Goal: Task Accomplishment & Management: Use online tool/utility

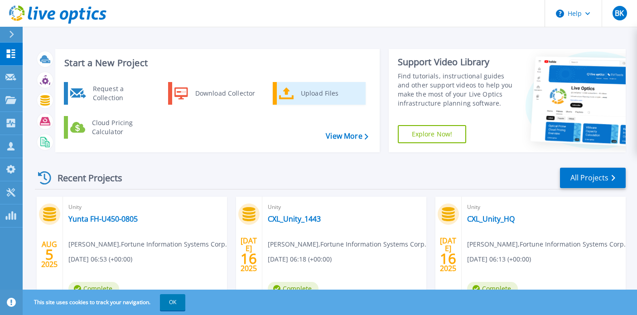
click at [300, 100] on div "Upload Files" at bounding box center [329, 93] width 67 height 18
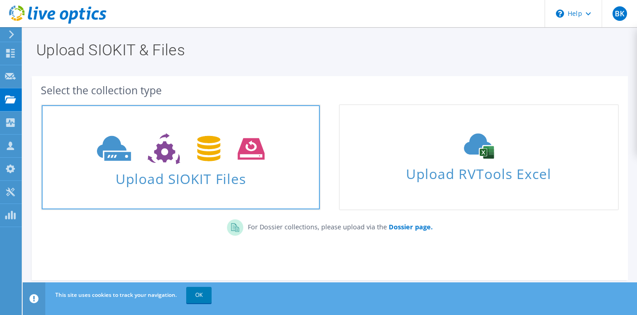
click at [247, 173] on span "Upload SIOKIT Files" at bounding box center [181, 175] width 278 height 19
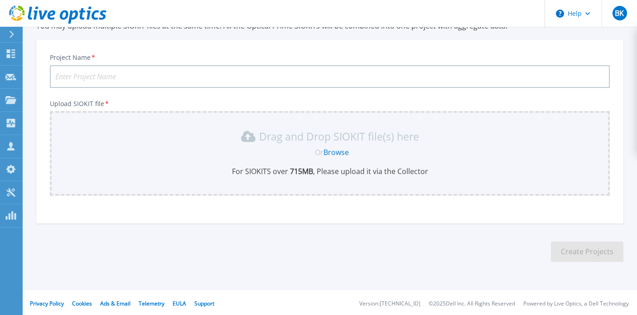
scroll to position [46, 0]
click at [98, 72] on input "Project Name *" at bounding box center [330, 74] width 560 height 23
type input "CXL-PST5200-NH"
click at [334, 152] on link "Browse" at bounding box center [336, 150] width 25 height 10
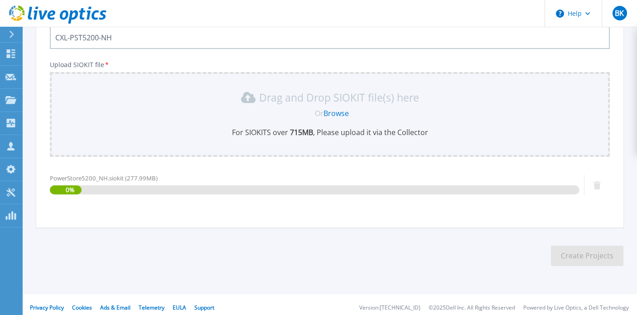
scroll to position [89, 0]
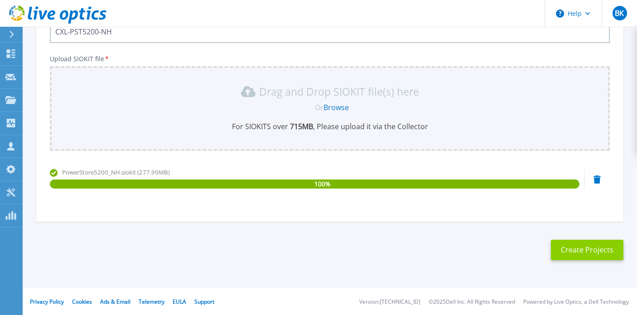
click at [593, 250] on button "Create Projects" at bounding box center [587, 250] width 73 height 20
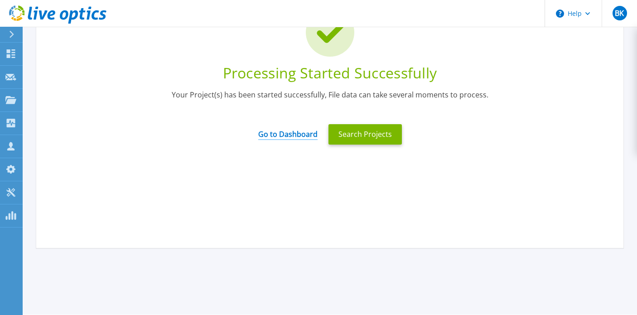
click at [275, 135] on link "Go to Dashboard" at bounding box center [287, 131] width 59 height 18
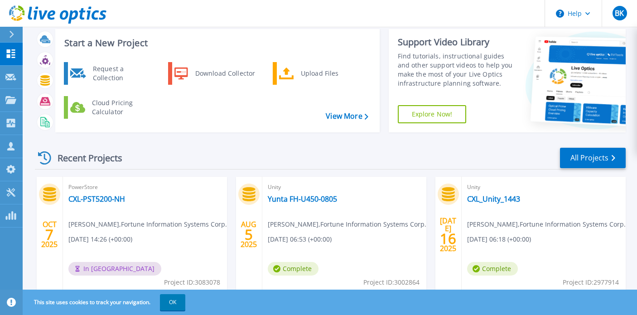
scroll to position [33, 0]
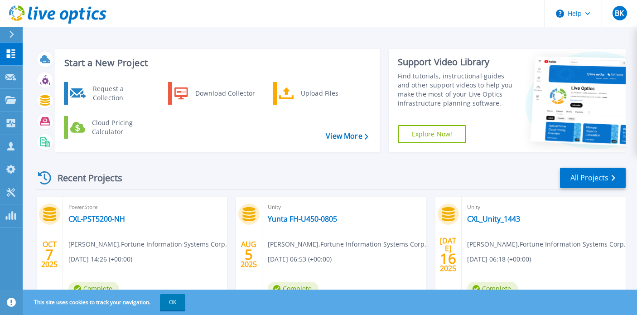
scroll to position [140, 0]
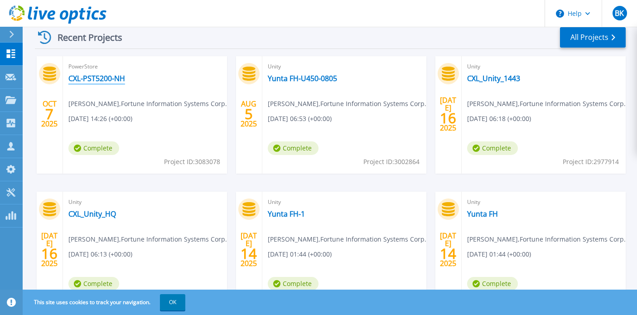
click at [101, 82] on link "CXL-PST5200-NH" at bounding box center [96, 78] width 57 height 9
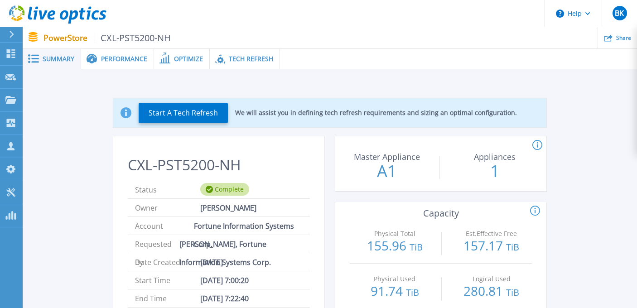
click at [126, 62] on span "Performance" at bounding box center [124, 59] width 46 height 6
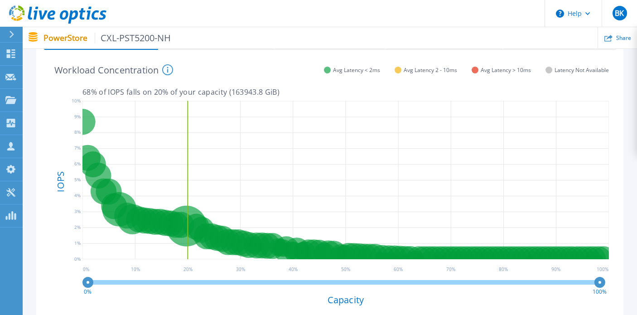
scroll to position [169, 0]
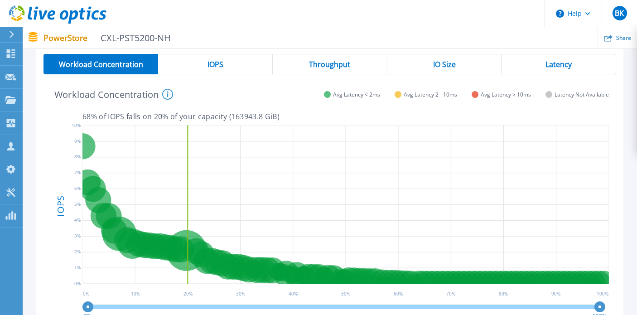
click at [225, 67] on div "IOPS" at bounding box center [215, 64] width 115 height 20
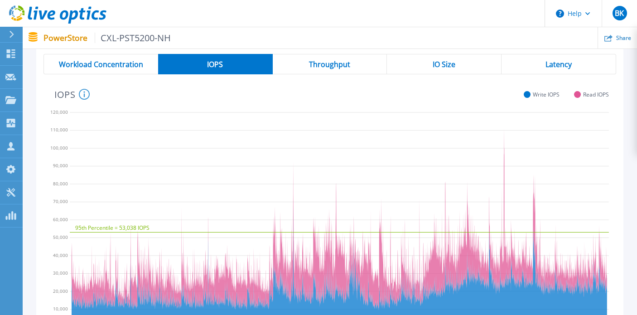
click at [342, 65] on span "Throughput" at bounding box center [329, 64] width 41 height 7
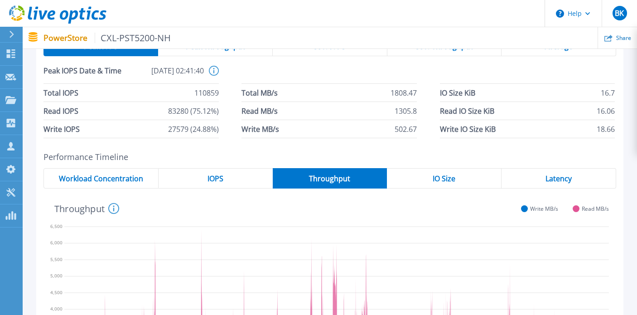
scroll to position [54, 0]
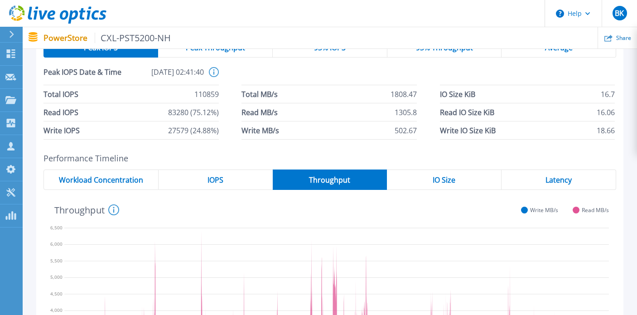
click at [437, 176] on span "IO Size" at bounding box center [444, 179] width 23 height 7
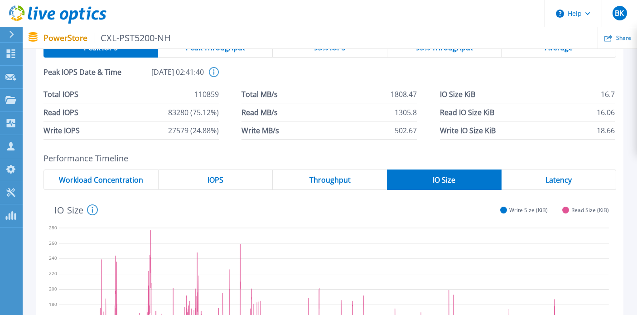
click at [534, 180] on div "Latency" at bounding box center [559, 179] width 115 height 20
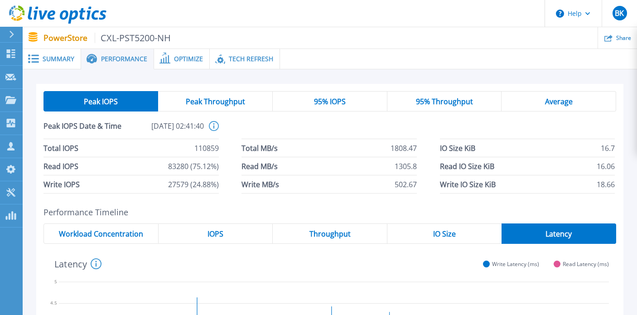
scroll to position [2, 0]
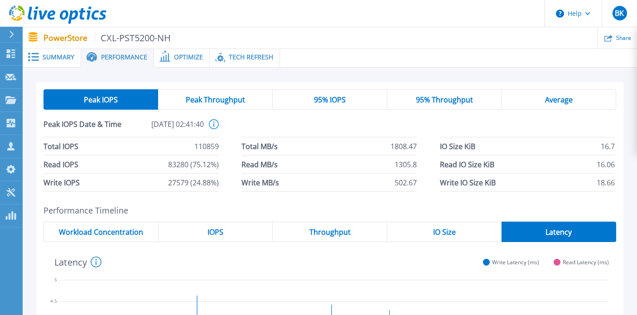
click at [457, 103] on span "95% Throughput" at bounding box center [444, 99] width 57 height 7
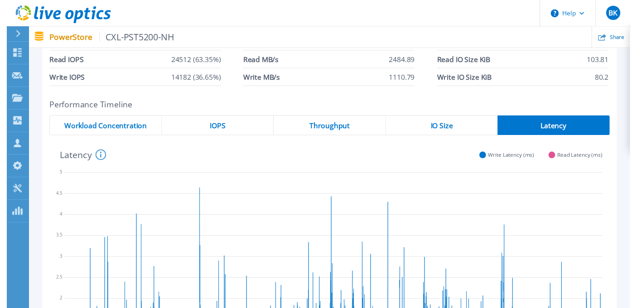
scroll to position [0, 0]
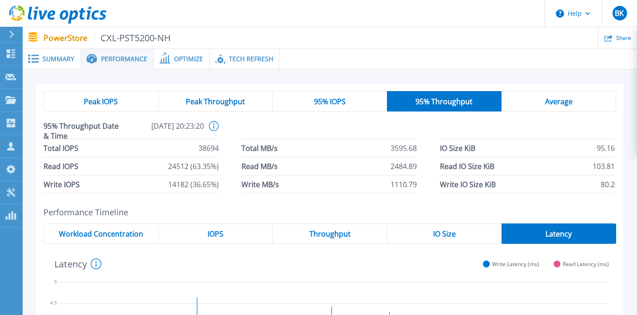
click at [58, 56] on span "Summary" at bounding box center [59, 59] width 32 height 6
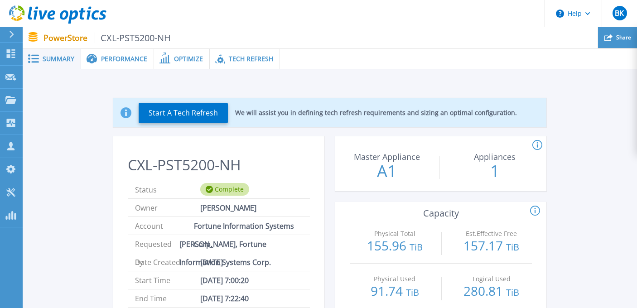
click at [624, 42] on div "Share" at bounding box center [617, 37] width 39 height 21
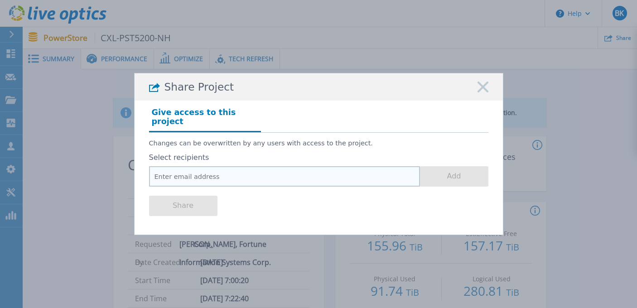
click at [360, 166] on input "email" at bounding box center [284, 176] width 271 height 20
type input "ben.ku@sis.fis.com.tw"
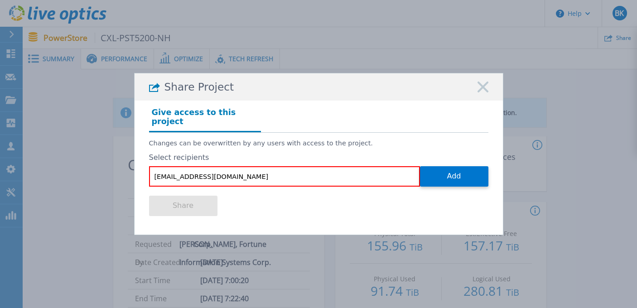
click at [483, 89] on icon at bounding box center [483, 87] width 11 height 11
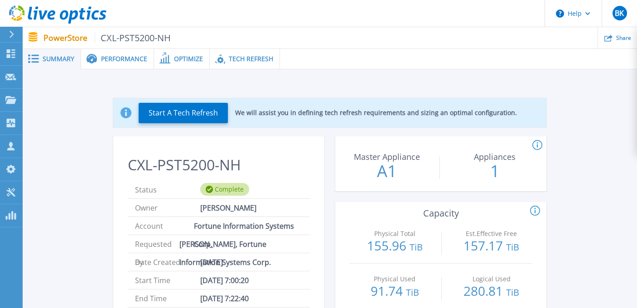
click at [131, 40] on span "CXL-PST5200-NH" at bounding box center [133, 38] width 77 height 10
click at [199, 64] on div "Optimize" at bounding box center [182, 59] width 56 height 20
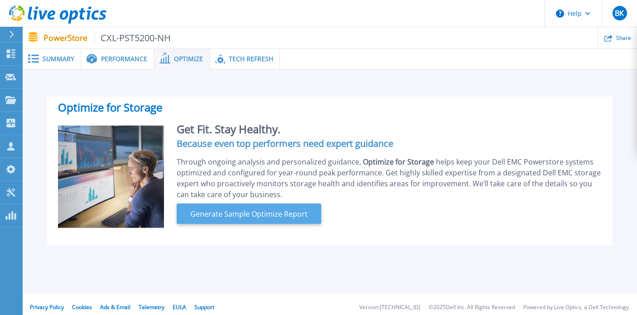
click at [265, 219] on button "Generate Sample Optimize Report" at bounding box center [249, 213] width 145 height 20
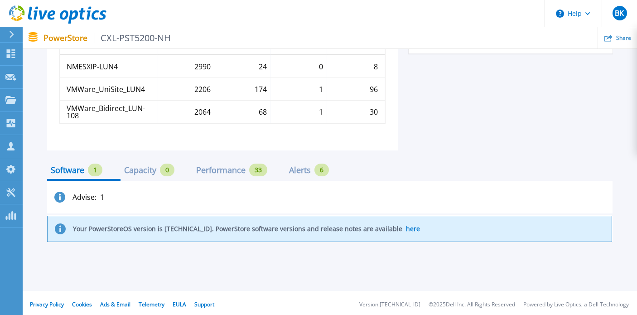
scroll to position [501, 0]
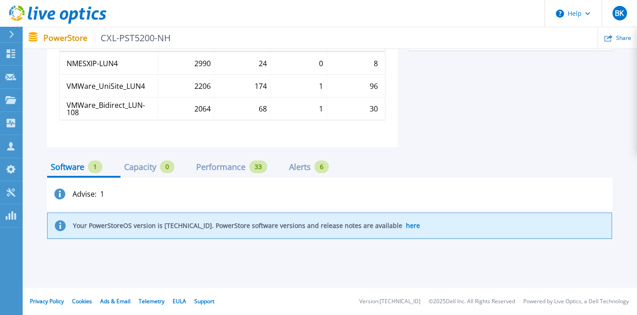
click at [232, 169] on div "Performance" at bounding box center [220, 166] width 49 height 7
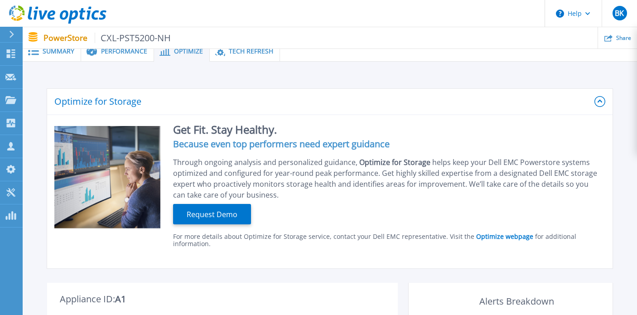
scroll to position [0, 0]
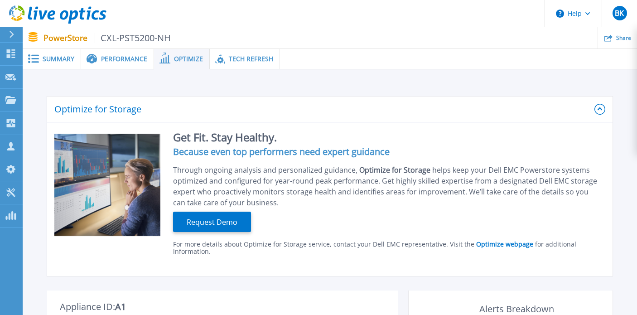
click at [69, 42] on p "PowerStore CXL-PST5200-NH" at bounding box center [108, 38] width 128 height 10
click at [9, 34] on icon at bounding box center [11, 34] width 5 height 7
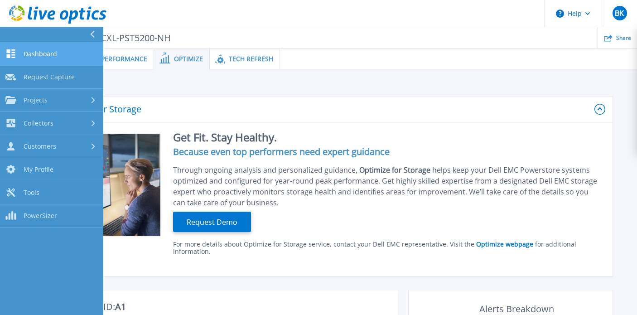
click at [39, 52] on span "Dashboard" at bounding box center [41, 54] width 34 height 8
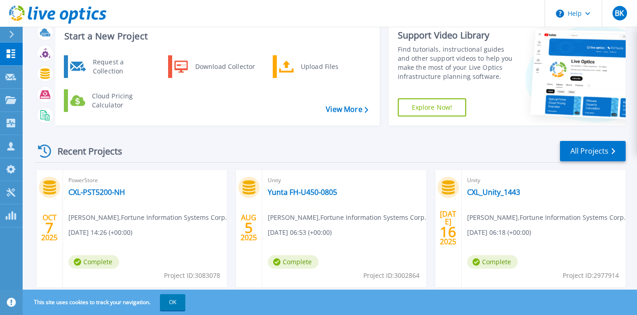
scroll to position [92, 0]
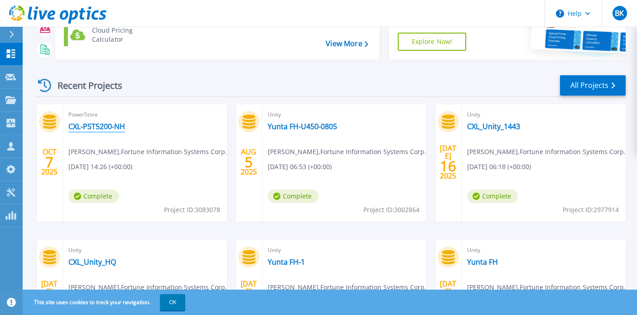
click at [111, 125] on link "CXL-PST5200-NH" at bounding box center [96, 126] width 57 height 9
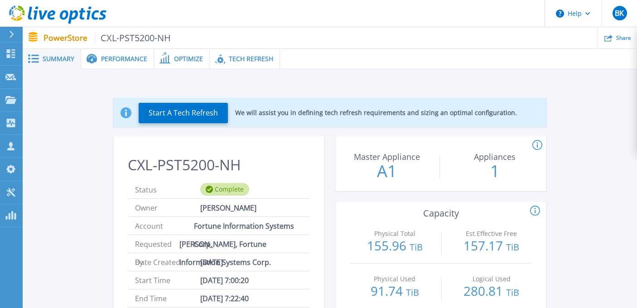
click at [138, 59] on span "Performance" at bounding box center [124, 59] width 46 height 6
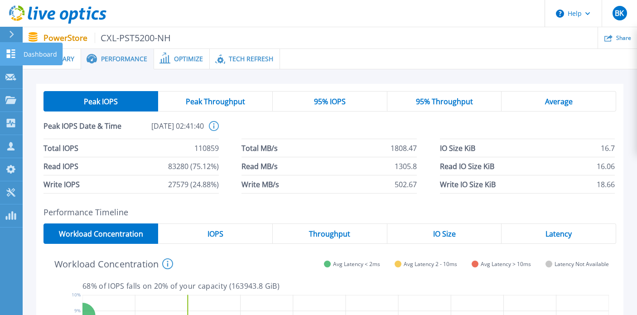
click at [10, 51] on icon at bounding box center [10, 53] width 11 height 9
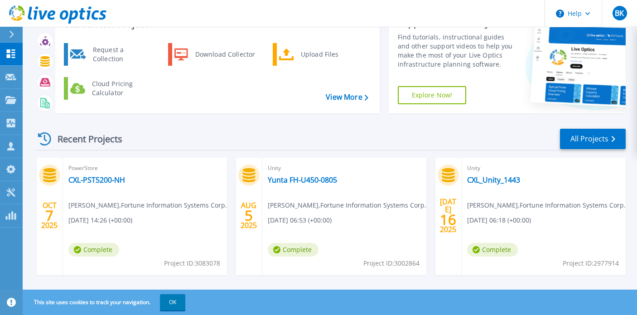
scroll to position [151, 0]
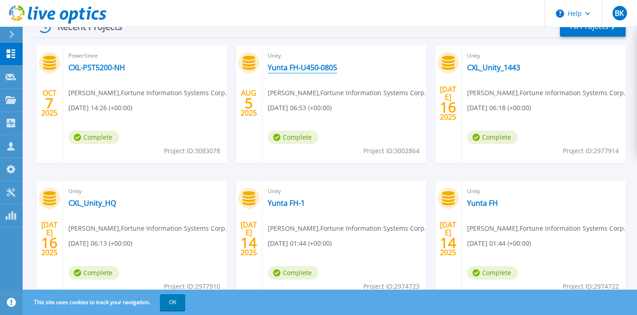
click at [304, 68] on link "Yunta FH-U450-0805" at bounding box center [302, 67] width 69 height 9
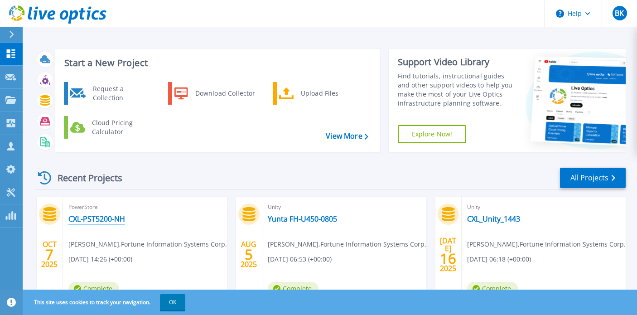
click at [116, 216] on link "CXL-PST5200-NH" at bounding box center [96, 218] width 57 height 9
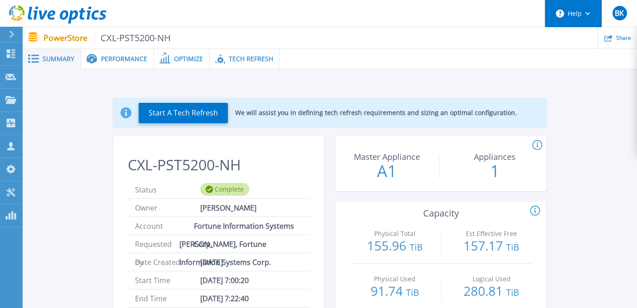
click at [586, 15] on button "Help" at bounding box center [573, 13] width 57 height 27
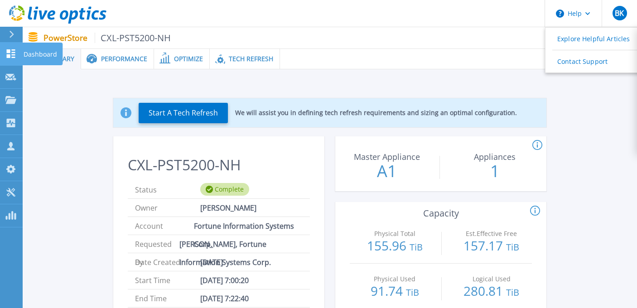
click at [5, 46] on link "Dashboard Dashboard" at bounding box center [11, 54] width 23 height 23
click at [21, 49] on link "Dashboard Dashboard" at bounding box center [11, 54] width 23 height 23
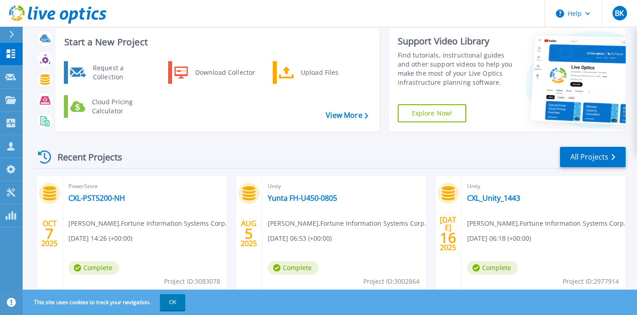
scroll to position [21, 0]
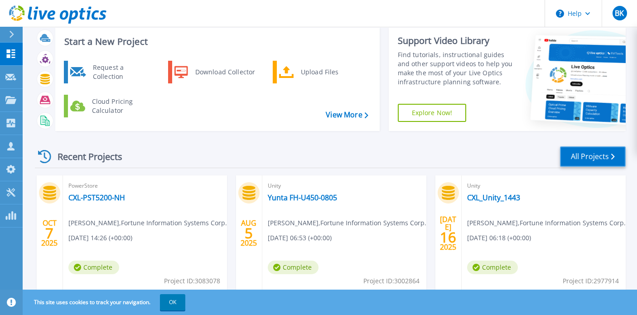
click at [589, 161] on link "All Projects" at bounding box center [593, 156] width 66 height 20
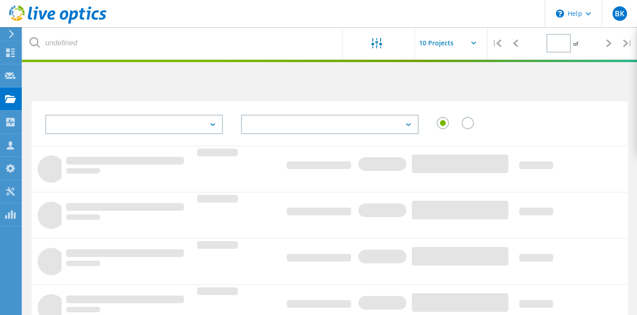
type input "1"
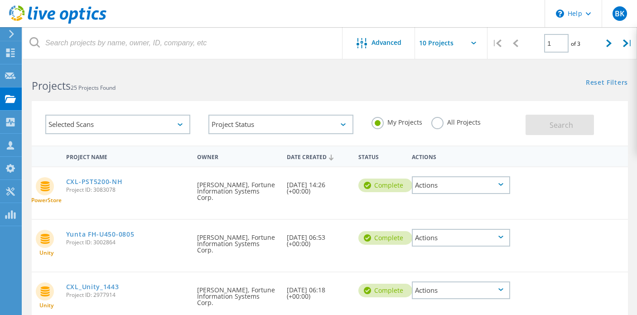
click at [503, 186] on icon at bounding box center [500, 184] width 5 height 3
click at [510, 231] on div "Actions" at bounding box center [461, 238] width 98 height 18
click at [503, 184] on icon at bounding box center [500, 184] width 5 height 3
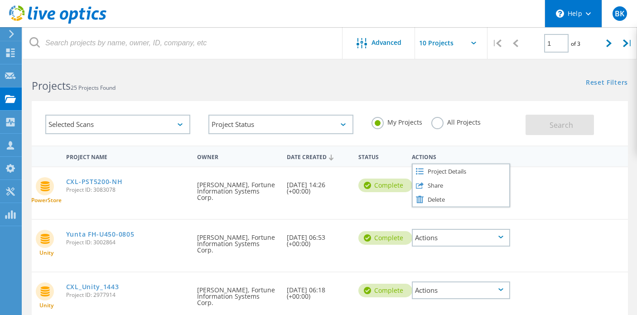
click at [582, 15] on div "\n Help" at bounding box center [573, 13] width 57 height 27
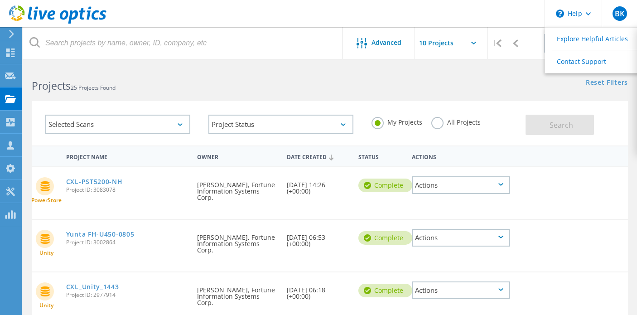
click at [458, 39] on input "text" at bounding box center [460, 43] width 91 height 32
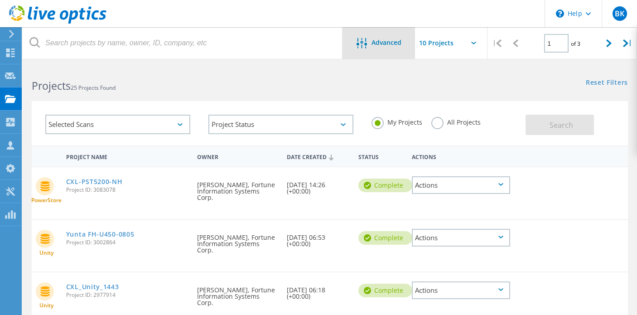
click at [397, 49] on div "Advanced" at bounding box center [379, 43] width 73 height 32
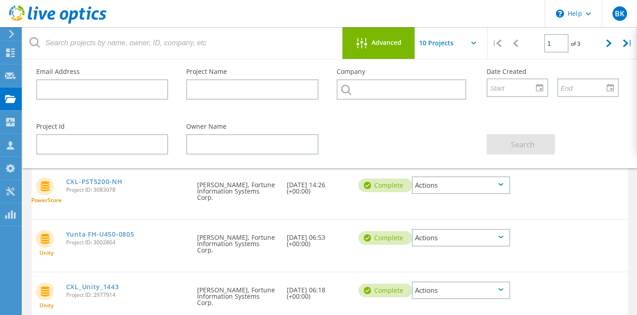
click at [397, 46] on span "Advanced" at bounding box center [387, 42] width 30 height 6
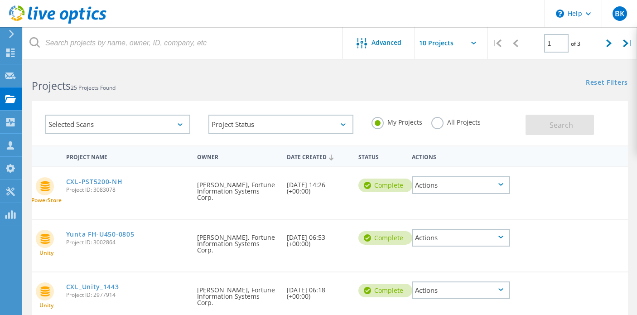
click at [510, 183] on div "Actions" at bounding box center [461, 185] width 98 height 18
click at [503, 174] on div "Project Details" at bounding box center [461, 171] width 97 height 14
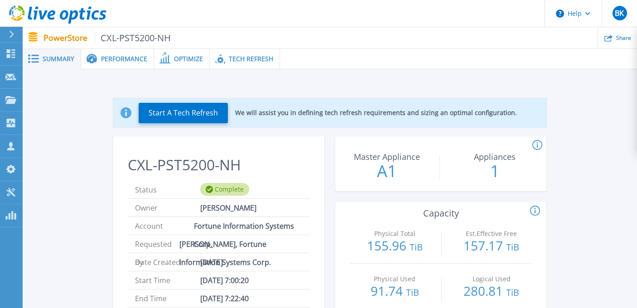
click at [132, 61] on span "Performance" at bounding box center [124, 59] width 46 height 6
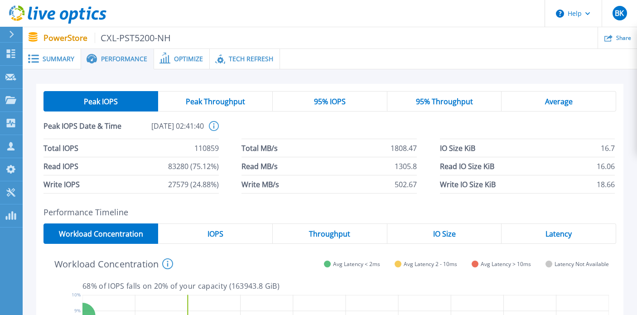
click at [430, 100] on span "95% Throughput" at bounding box center [444, 101] width 57 height 7
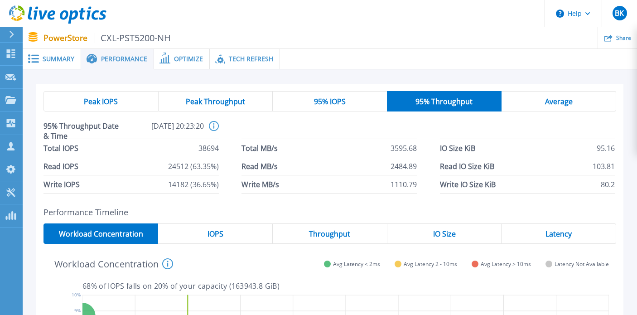
click at [190, 59] on span "Optimize" at bounding box center [188, 59] width 29 height 6
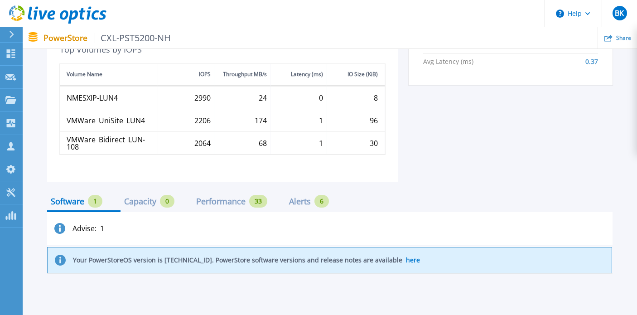
scroll to position [501, 0]
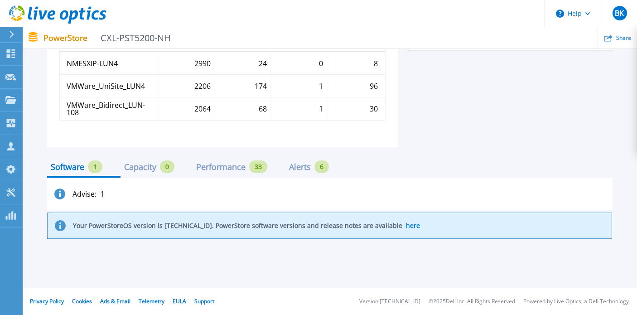
click at [237, 170] on div "Performance" at bounding box center [220, 166] width 49 height 7
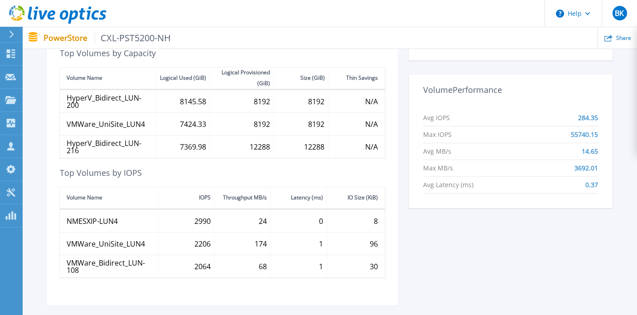
scroll to position [390, 0]
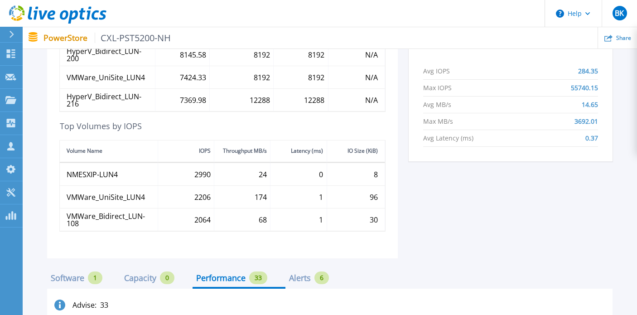
click at [298, 284] on div "Alerts 6" at bounding box center [309, 277] width 40 height 13
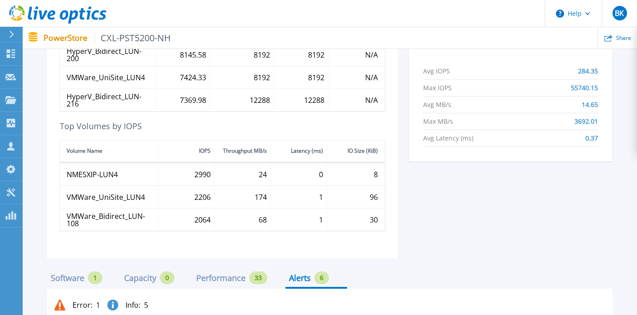
click at [300, 278] on div "Alerts" at bounding box center [300, 277] width 22 height 7
click at [588, 15] on icon at bounding box center [587, 13] width 5 height 3
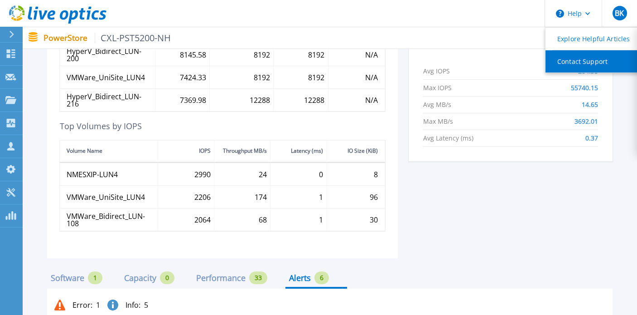
click at [589, 65] on link "Contact Support" at bounding box center [596, 61] width 101 height 22
click at [579, 60] on link "Contact Support" at bounding box center [596, 61] width 101 height 22
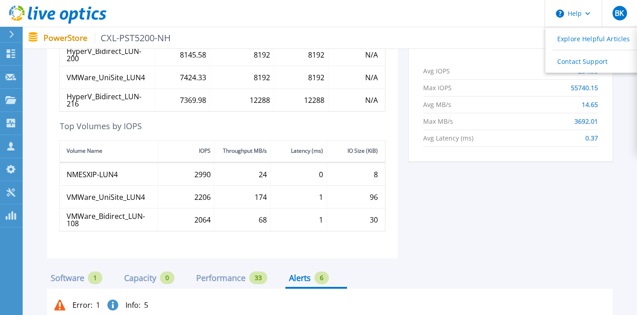
click at [226, 280] on div "Performance" at bounding box center [220, 277] width 49 height 7
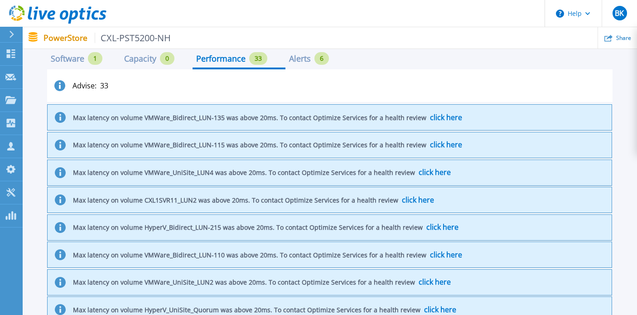
scroll to position [652, 0]
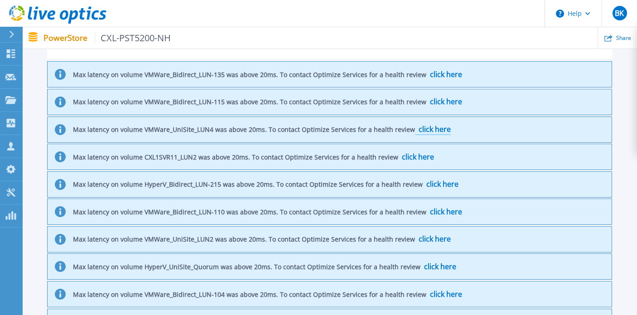
click at [435, 126] on span "click here" at bounding box center [435, 129] width 32 height 10
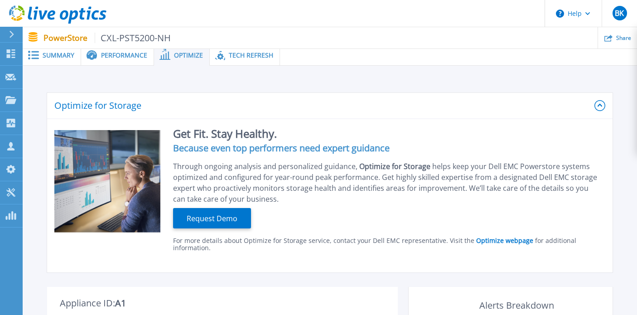
scroll to position [4, 0]
click at [127, 52] on span "Performance" at bounding box center [124, 55] width 46 height 6
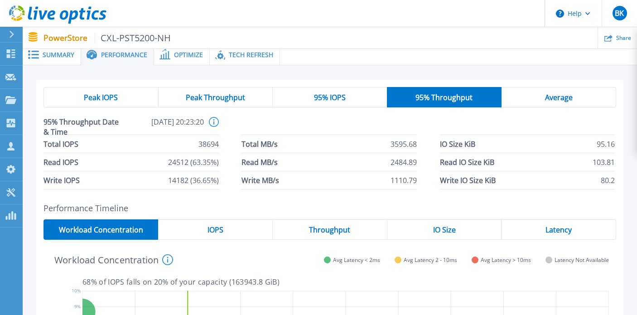
click at [222, 99] on span "Peak Throughput" at bounding box center [215, 97] width 59 height 7
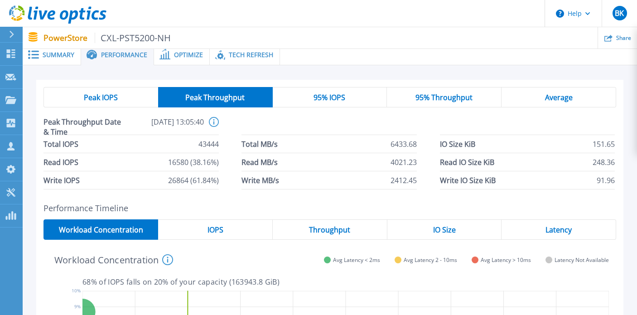
click at [348, 223] on div "Throughput" at bounding box center [330, 229] width 115 height 20
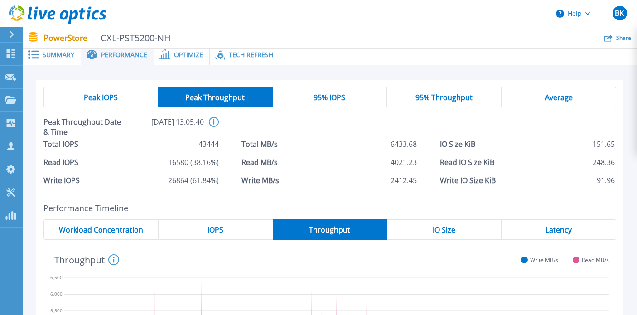
click at [348, 224] on div "Throughput" at bounding box center [330, 229] width 115 height 20
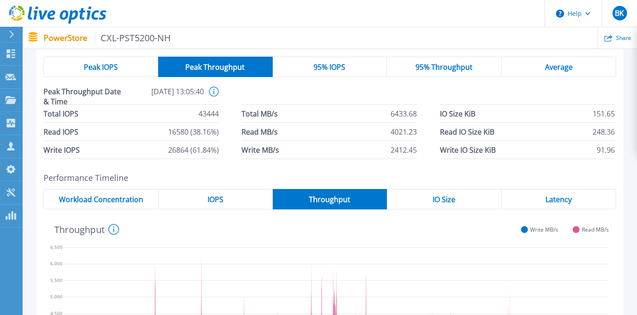
scroll to position [171, 0]
